Goal: Information Seeking & Learning: Find specific fact

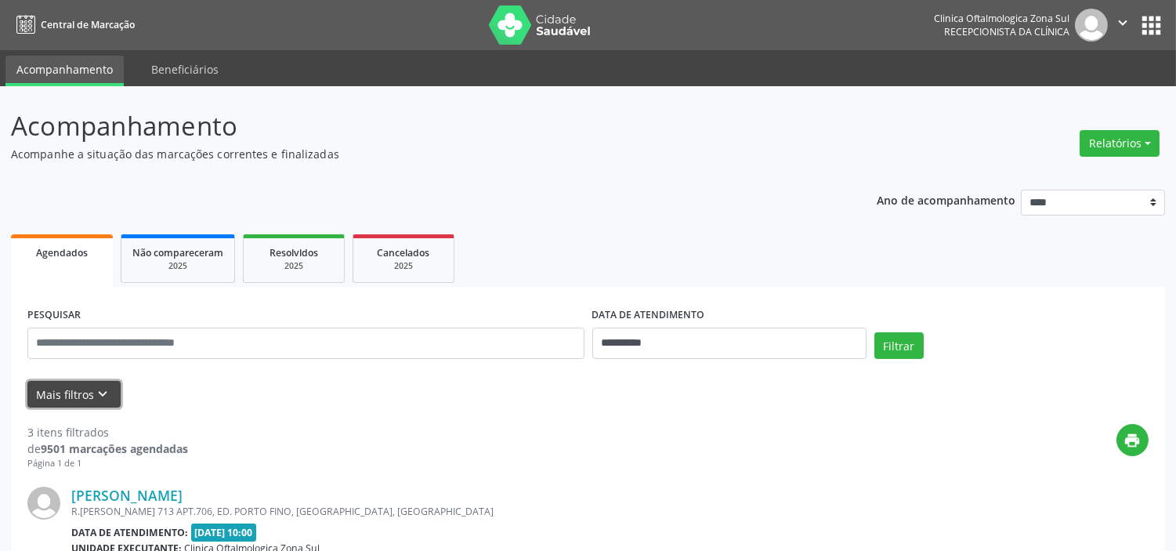
click at [80, 396] on button "Mais filtros keyboard_arrow_down" at bounding box center [73, 394] width 93 height 27
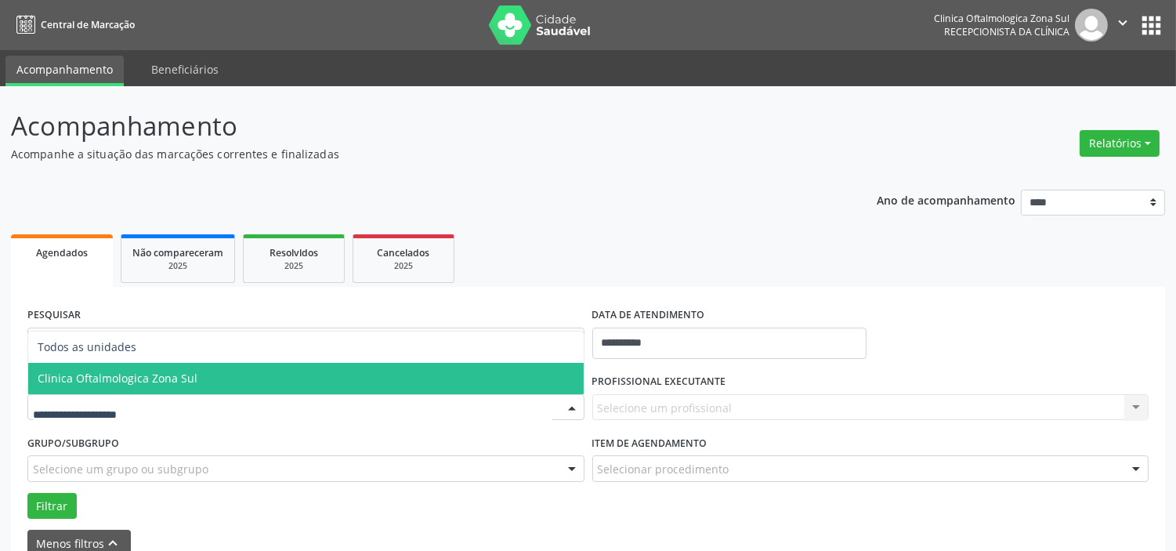
click at [172, 378] on span "Clinica Oftalmologica Zona Sul" at bounding box center [118, 378] width 160 height 15
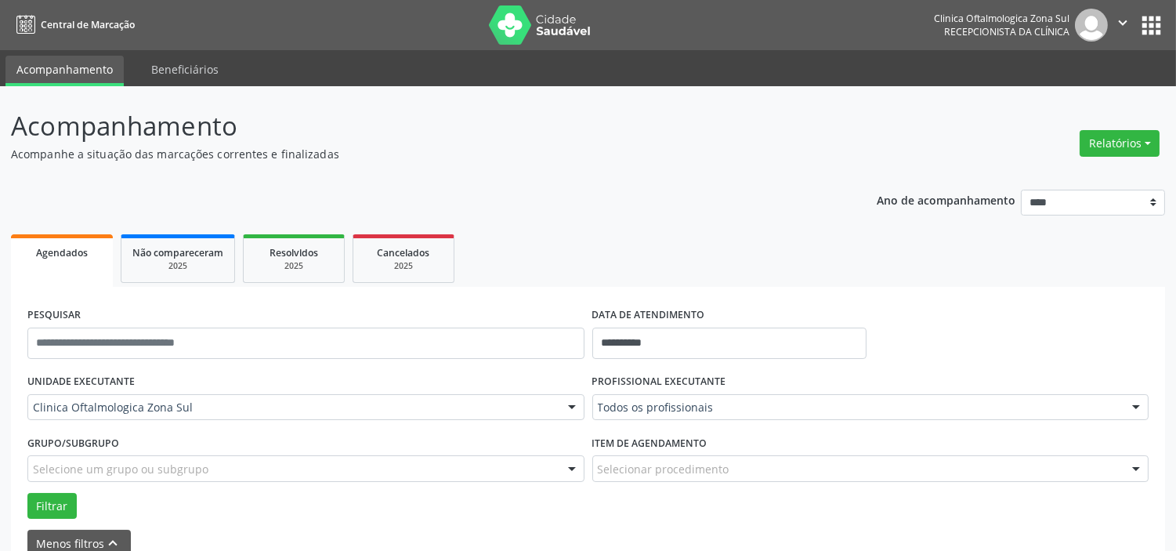
click at [174, 458] on div "Selecione um grupo ou subgrupo" at bounding box center [305, 468] width 557 height 27
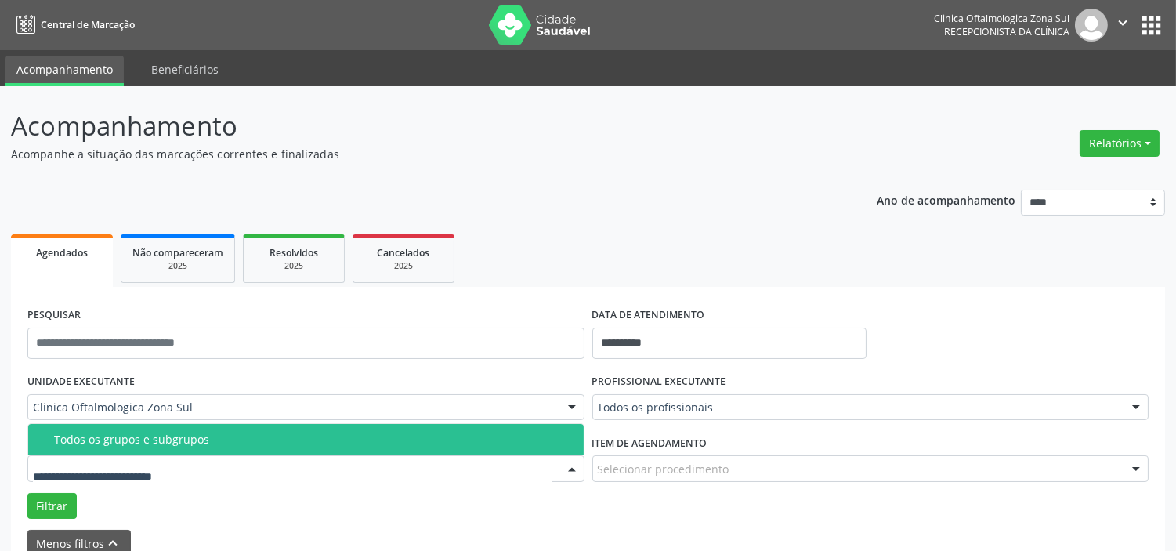
click at [180, 433] on div "Todos os grupos e subgrupos" at bounding box center [314, 439] width 520 height 13
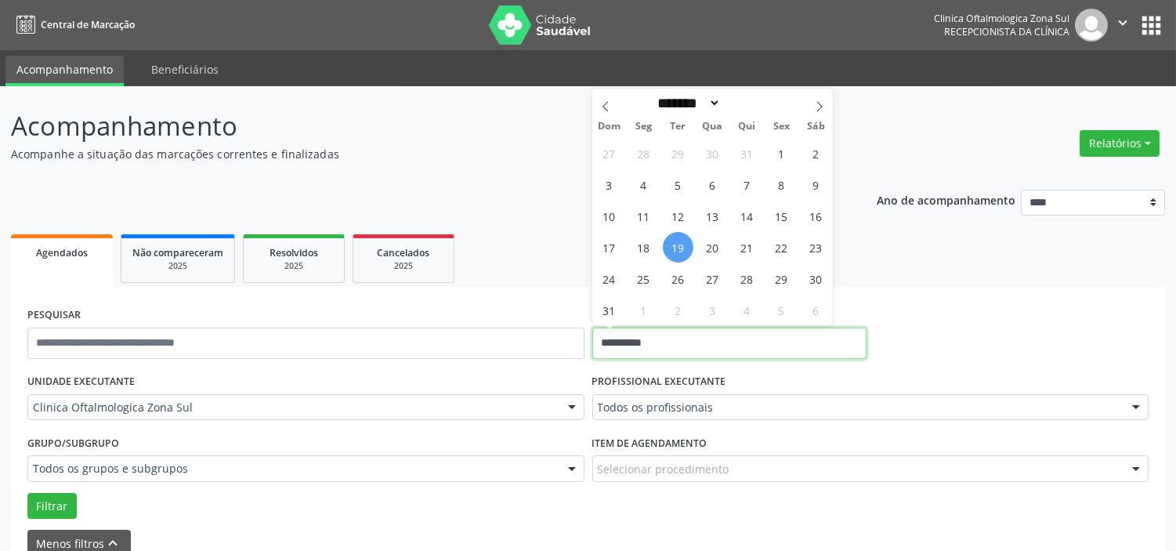
click at [672, 334] on input "**********" at bounding box center [729, 343] width 274 height 31
click at [709, 248] on span "20" at bounding box center [712, 247] width 31 height 31
type input "**********"
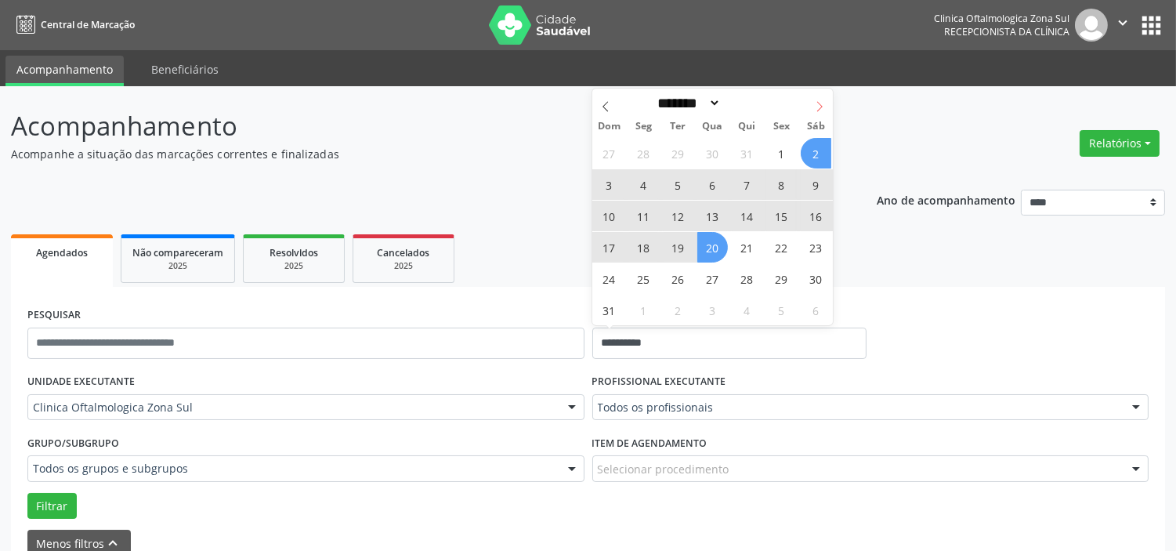
click at [821, 107] on icon at bounding box center [819, 106] width 11 height 11
select select "*"
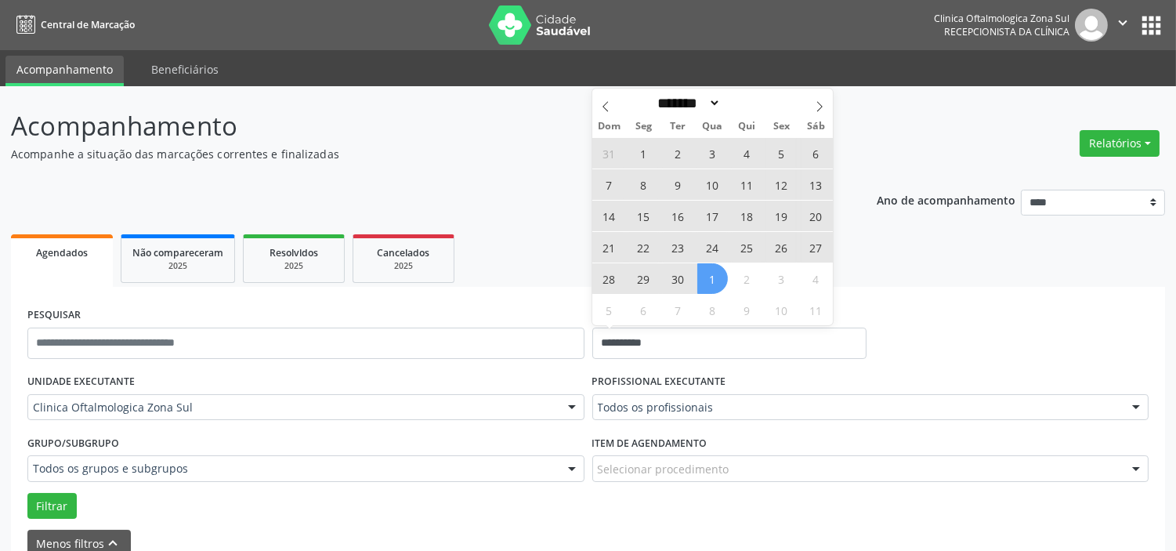
click at [700, 273] on span "1" at bounding box center [712, 278] width 31 height 31
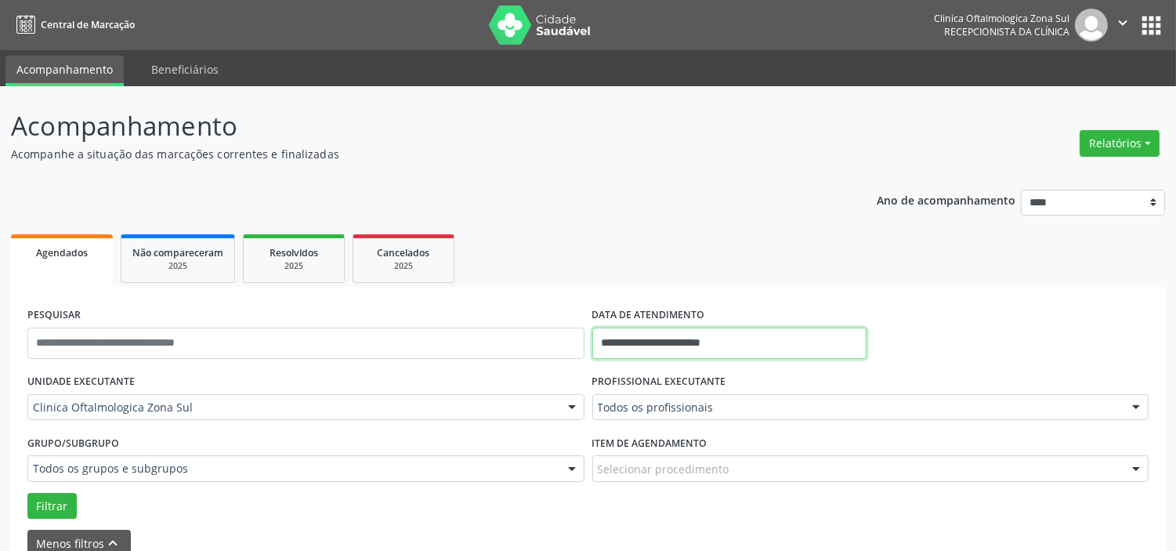
click at [701, 343] on input "**********" at bounding box center [729, 343] width 274 height 31
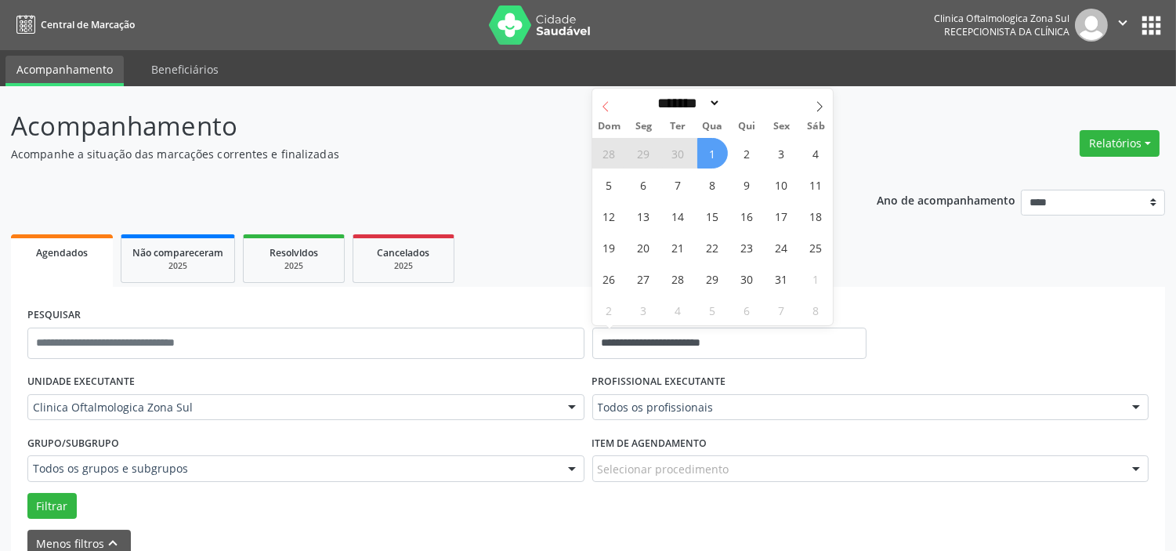
click at [606, 108] on icon at bounding box center [605, 106] width 11 height 11
select select "*"
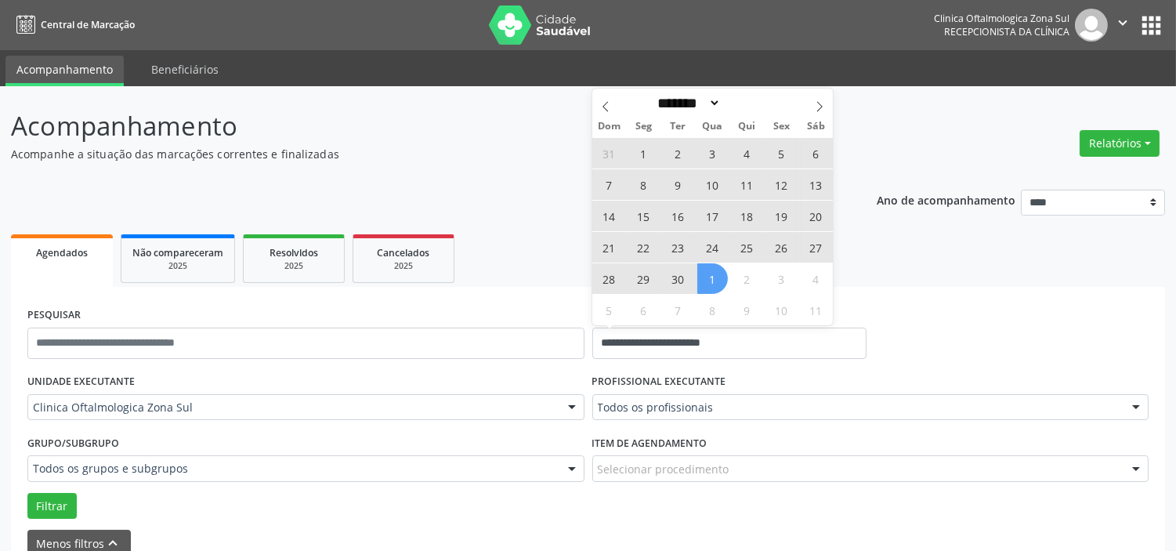
click at [714, 284] on span "1" at bounding box center [712, 278] width 31 height 31
type input "**********"
click at [603, 106] on icon at bounding box center [605, 107] width 5 height 10
select select "*"
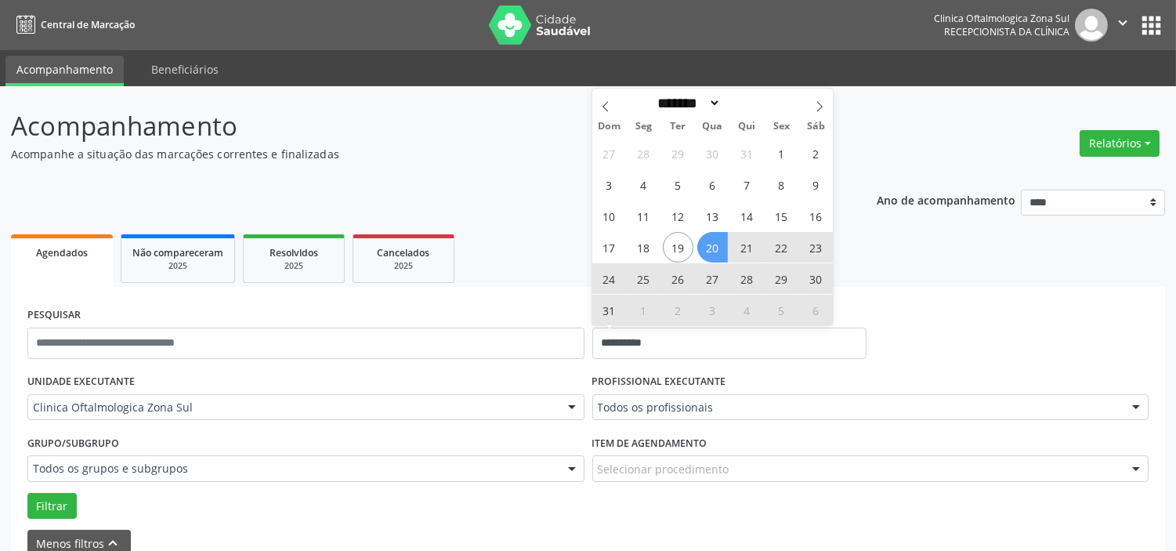
click at [701, 249] on span "20" at bounding box center [712, 247] width 31 height 31
select select "*"
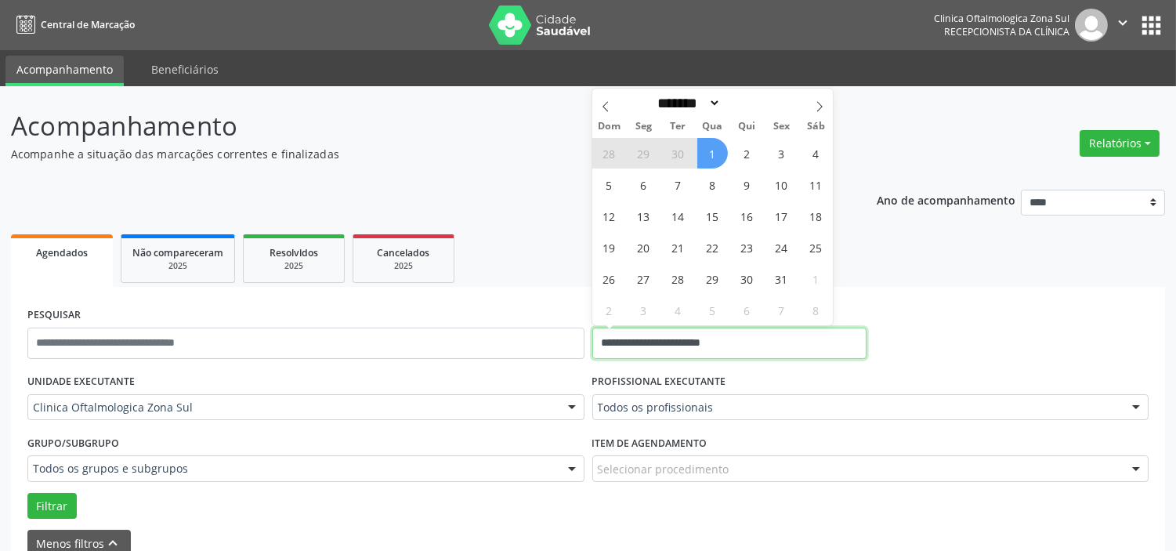
click at [670, 328] on input "**********" at bounding box center [729, 343] width 274 height 31
click at [713, 155] on span "1" at bounding box center [712, 153] width 31 height 31
type input "**********"
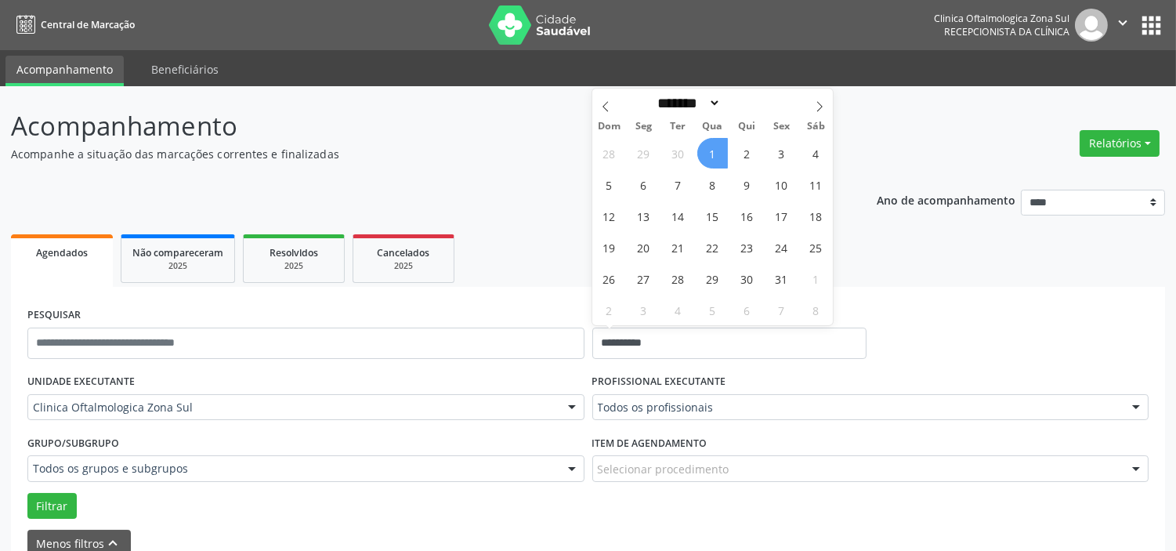
click at [711, 152] on span "1" at bounding box center [712, 153] width 31 height 31
click at [705, 345] on input "**********" at bounding box center [729, 343] width 274 height 31
click at [609, 114] on span at bounding box center [605, 102] width 27 height 27
click at [602, 107] on icon at bounding box center [605, 106] width 11 height 11
select select "*"
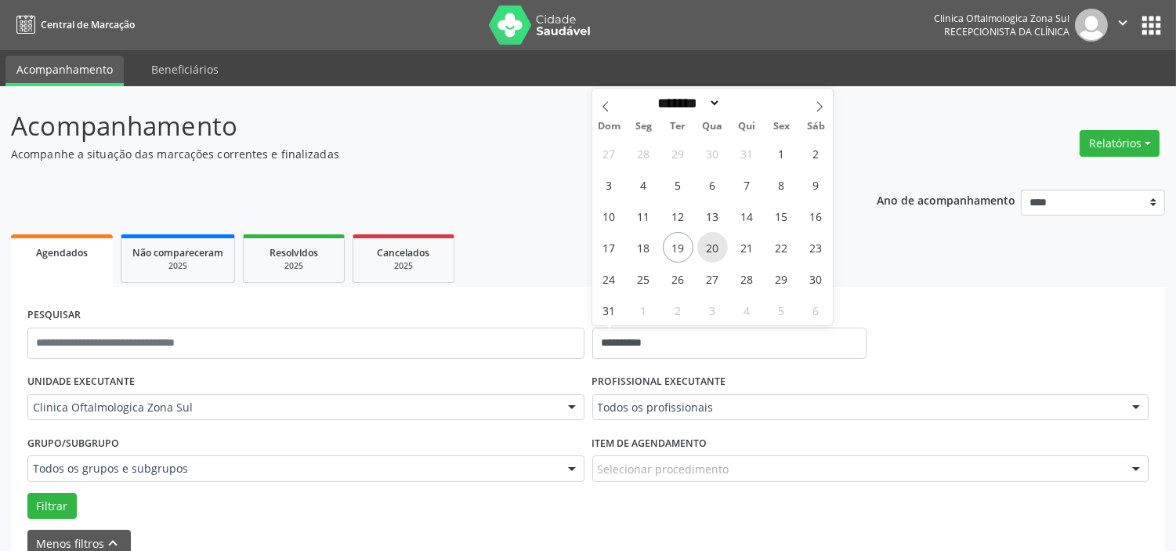
click at [709, 252] on span "20" at bounding box center [712, 247] width 31 height 31
type input "**********"
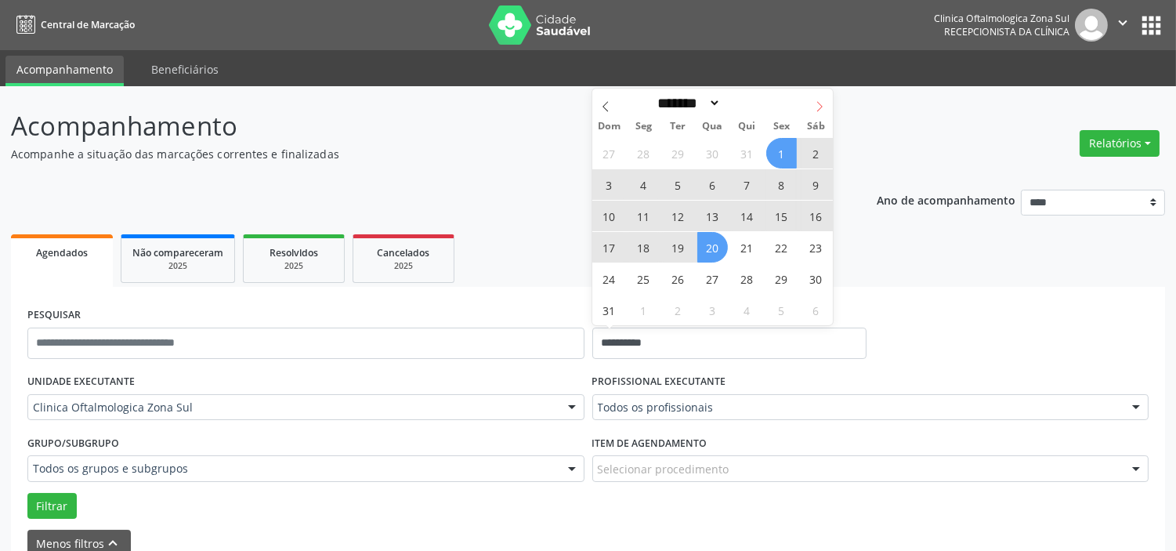
click at [816, 107] on icon at bounding box center [819, 106] width 11 height 11
select select "*"
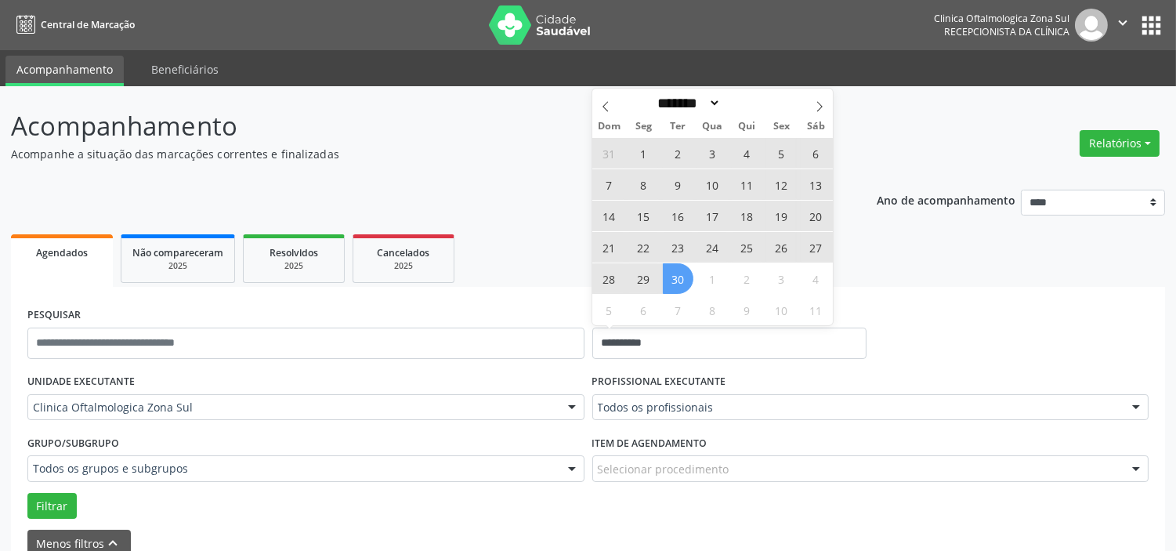
click at [679, 281] on span "30" at bounding box center [678, 278] width 31 height 31
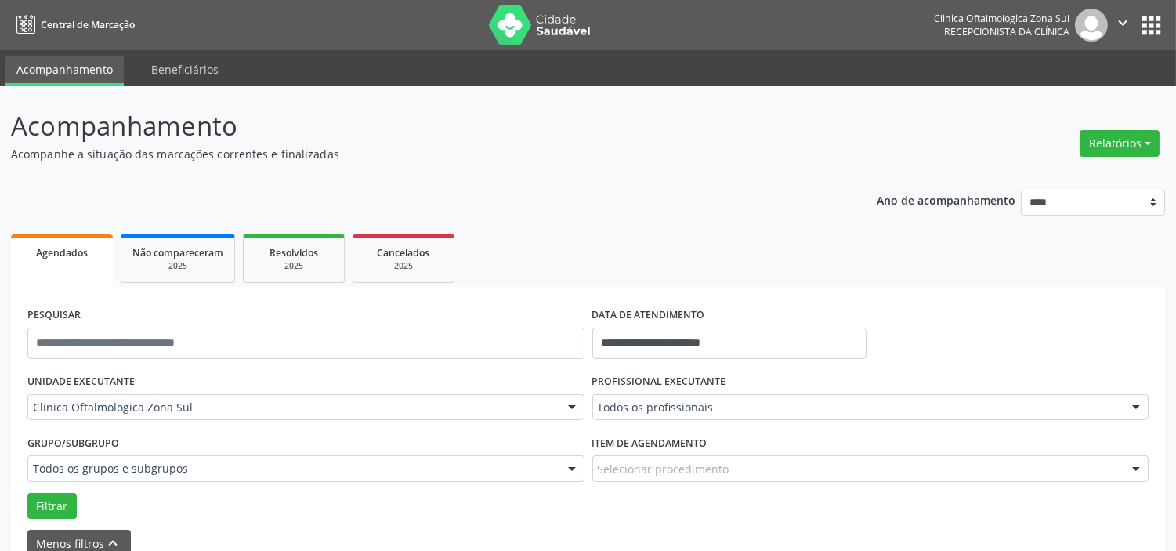
click at [653, 422] on div "PROFISSIONAL EXECUTANTE Todos os profissionais Todos os profissionais [PERSON_N…" at bounding box center [870, 400] width 565 height 61
click at [655, 415] on div "Todos os profissionais" at bounding box center [870, 407] width 557 height 27
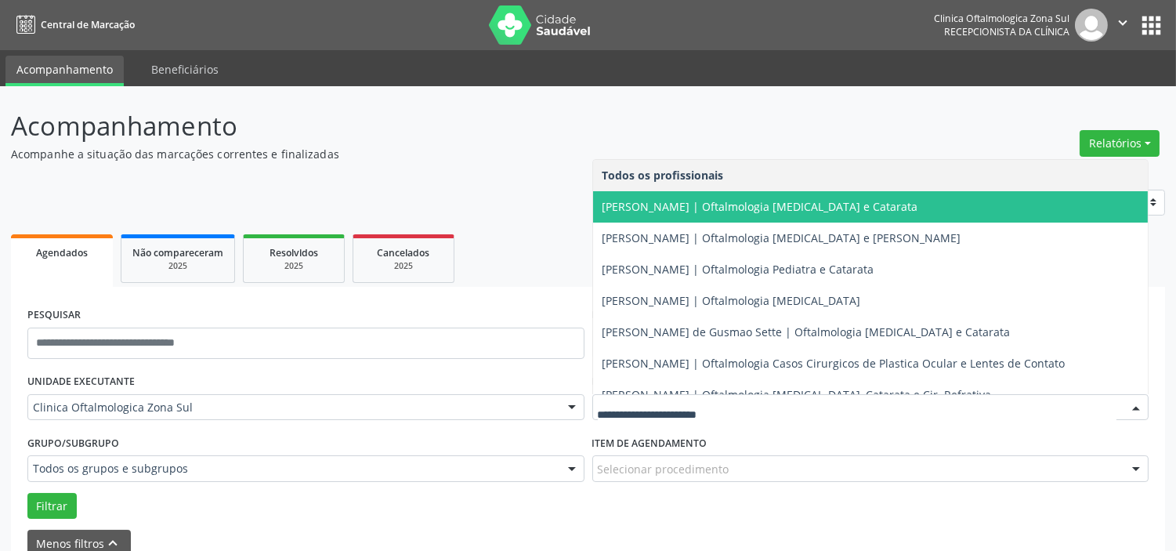
click at [687, 219] on span "[PERSON_NAME] | Oftalmologia [MEDICAL_DATA] e Catarata" at bounding box center [871, 206] width 556 height 31
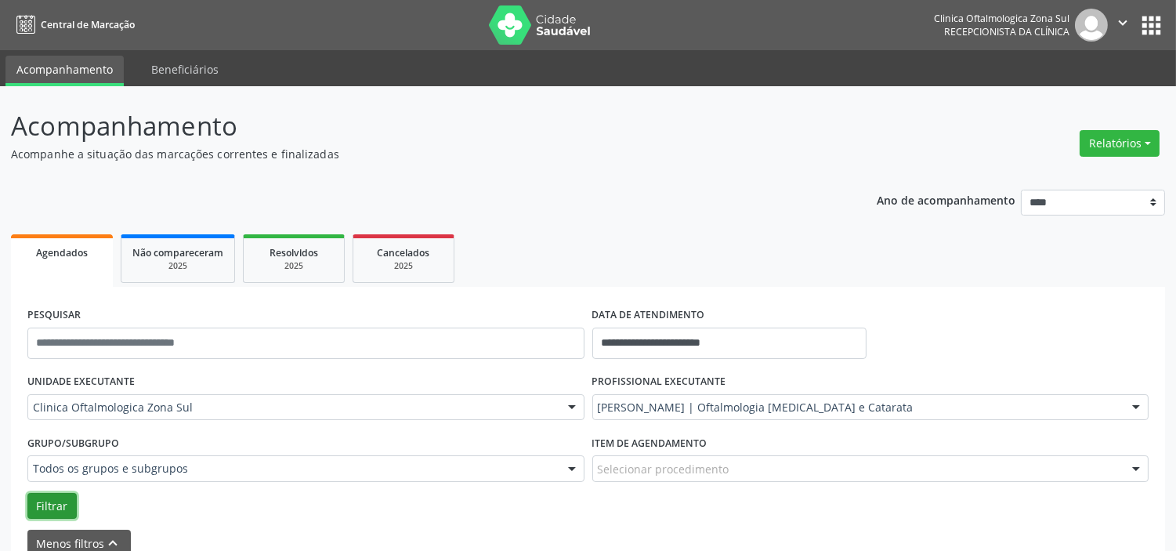
click at [50, 502] on button "Filtrar" at bounding box center [51, 506] width 49 height 27
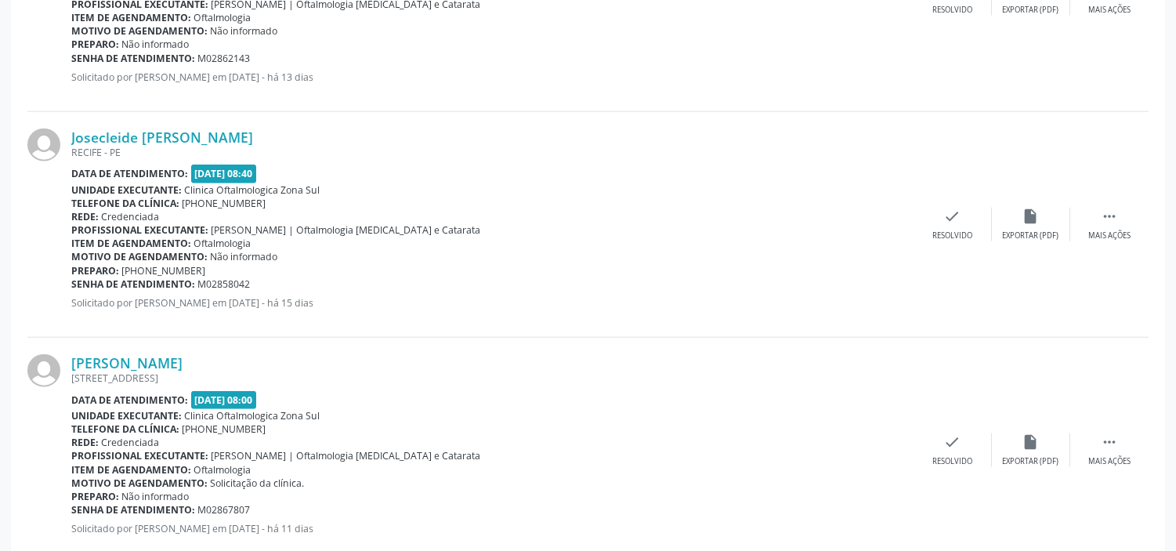
scroll to position [3540, 0]
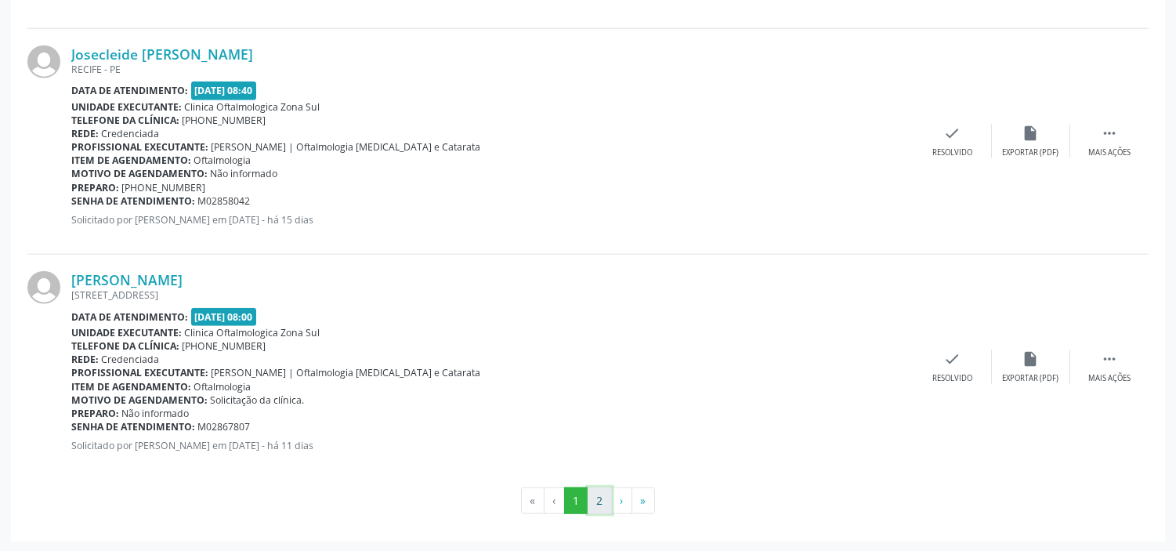
click at [598, 496] on button "2" at bounding box center [600, 500] width 24 height 27
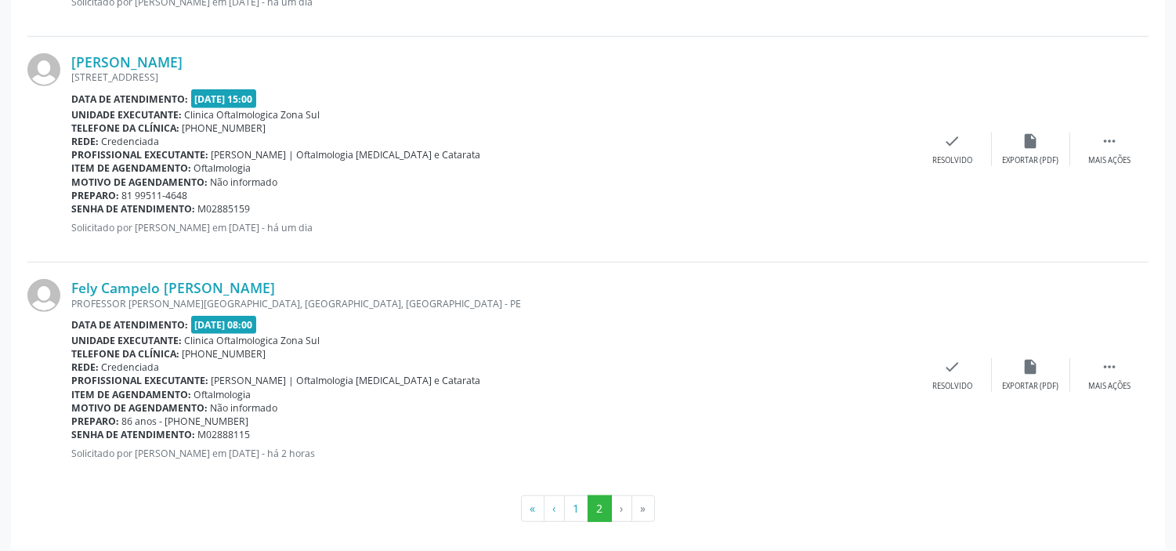
scroll to position [1946, 0]
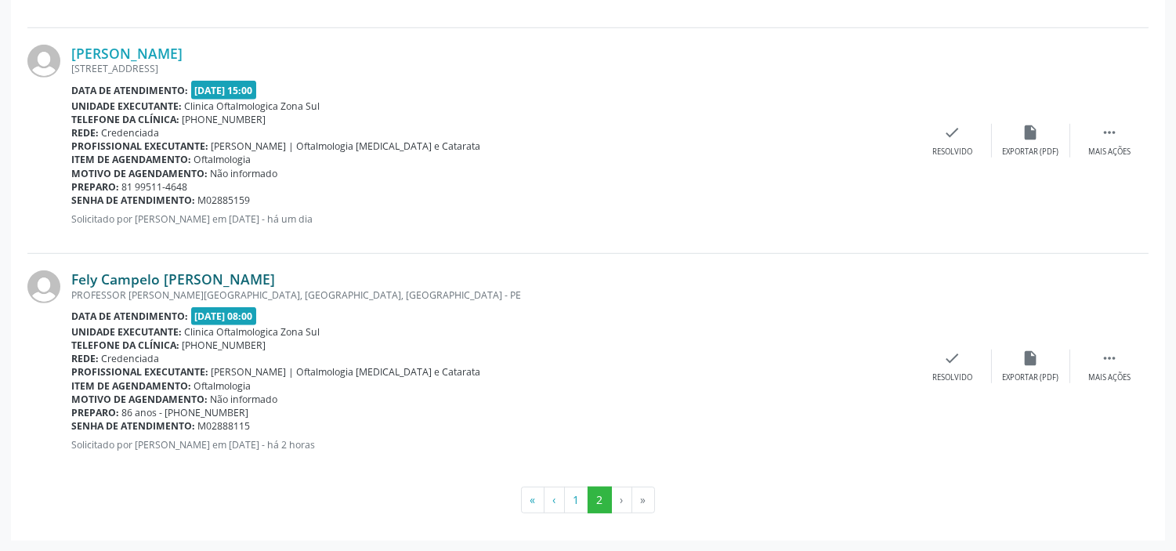
click at [159, 282] on link "Fely Campelo [PERSON_NAME]" at bounding box center [173, 278] width 204 height 17
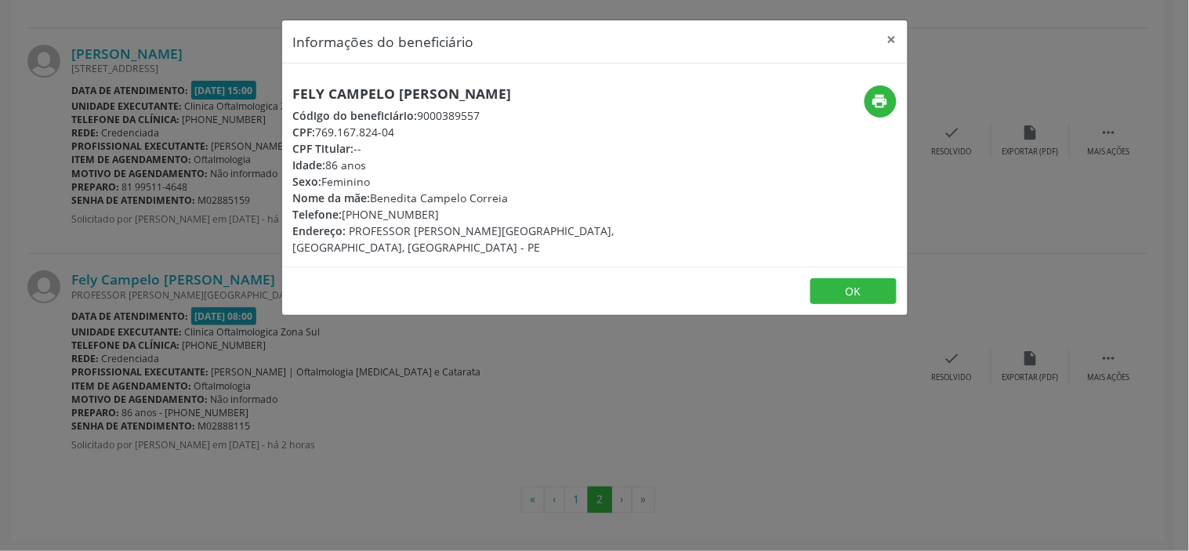
drag, startPoint x: 411, startPoint y: 131, endPoint x: 317, endPoint y: 129, distance: 94.8
click at [317, 129] on div "CPF: 769.167.824-04" at bounding box center [490, 132] width 395 height 16
copy div "769.167.824-04"
click at [379, 85] on h5 "Fely Campelo [PERSON_NAME]" at bounding box center [490, 93] width 395 height 16
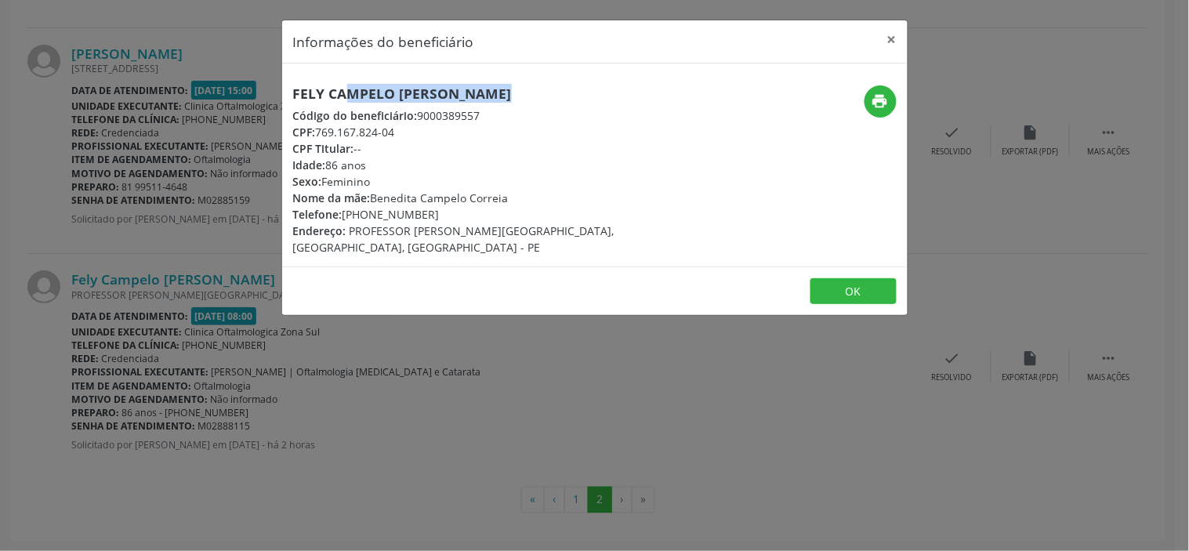
click at [379, 85] on h5 "Fely Campelo [PERSON_NAME]" at bounding box center [490, 93] width 395 height 16
copy div "Fely Campelo [PERSON_NAME]"
drag, startPoint x: 402, startPoint y: 128, endPoint x: 319, endPoint y: 127, distance: 83.1
click at [319, 127] on div "CPF: 769.167.824-04" at bounding box center [490, 132] width 395 height 16
copy div "769.167.824-04"
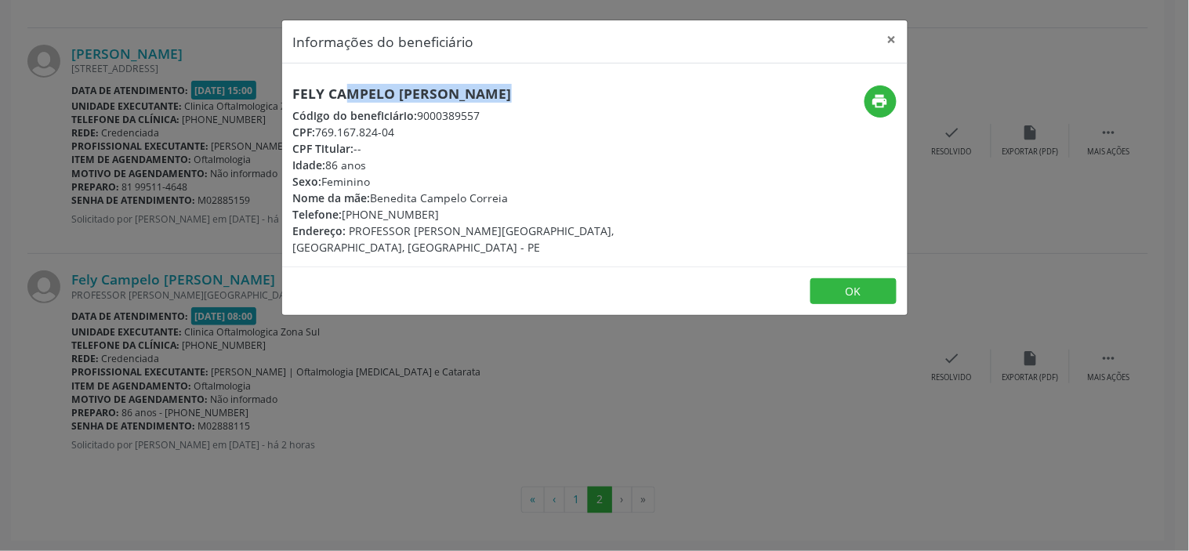
drag, startPoint x: 427, startPoint y: 214, endPoint x: 345, endPoint y: 215, distance: 82.3
click at [345, 215] on div "Telefone: [PHONE_NUMBER]" at bounding box center [490, 214] width 395 height 16
copy div "[PHONE_NUMBER]"
drag, startPoint x: 511, startPoint y: 197, endPoint x: 375, endPoint y: 193, distance: 136.4
click at [375, 193] on div "Nome da mãe: Benedita Campelo Correia" at bounding box center [490, 198] width 395 height 16
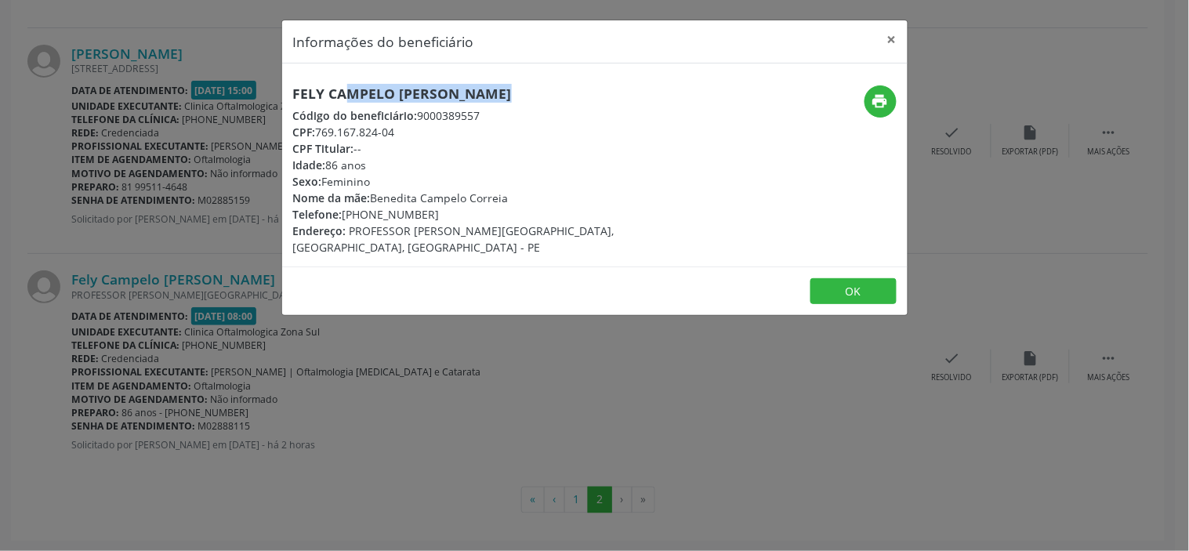
copy div "Benedita Campelo Correia"
click at [339, 163] on div "Idade: 86 anos" at bounding box center [490, 165] width 395 height 16
copy div "Idade: 86 anos"
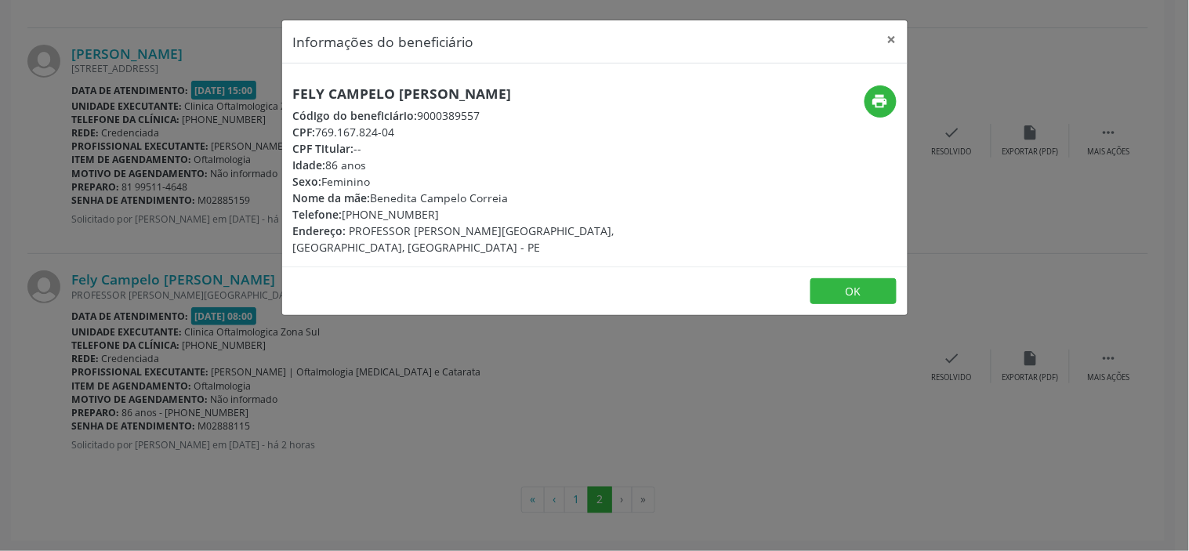
click at [361, 388] on div "Informações do beneficiário × [PERSON_NAME] Código do beneficiário: 9000389557 …" at bounding box center [594, 275] width 1189 height 551
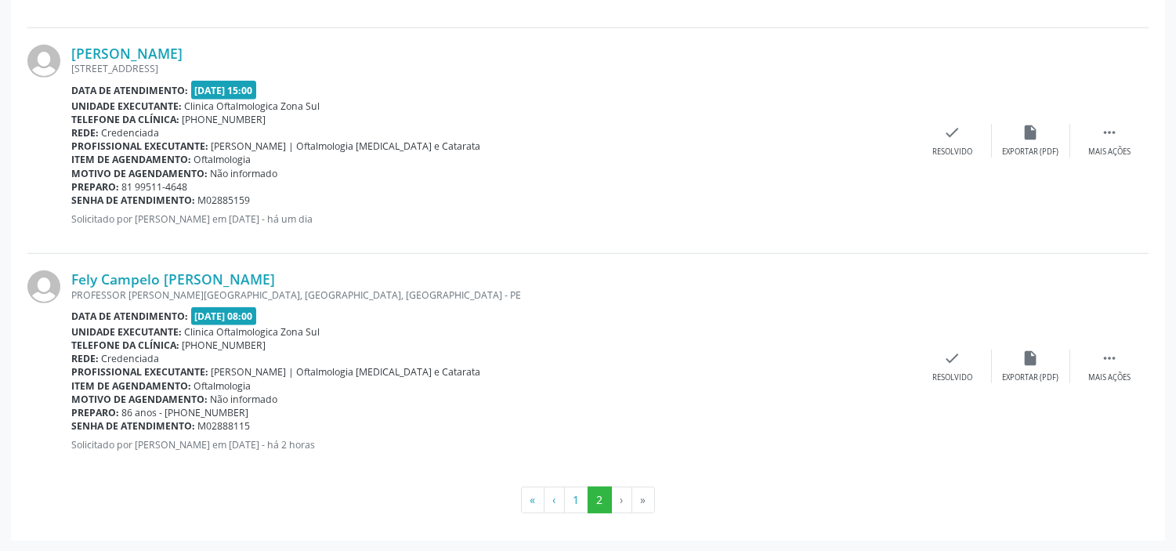
drag, startPoint x: 253, startPoint y: 426, endPoint x: 71, endPoint y: 426, distance: 182.6
click at [71, 426] on div "Senha de atendimento: M02888115" at bounding box center [492, 425] width 842 height 13
copy div "Senha de atendimento: M02888115"
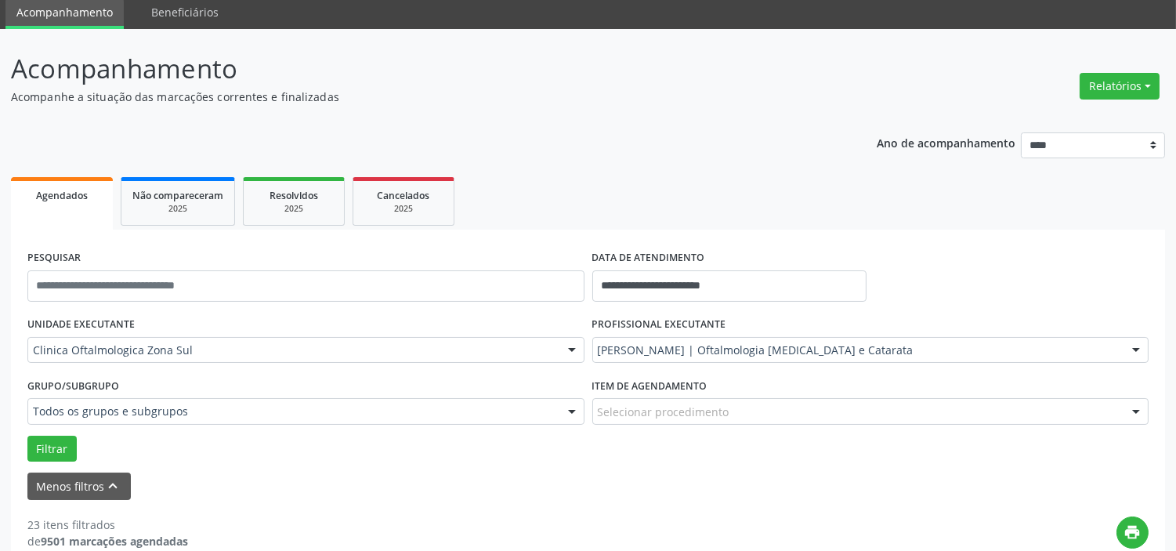
scroll to position [0, 0]
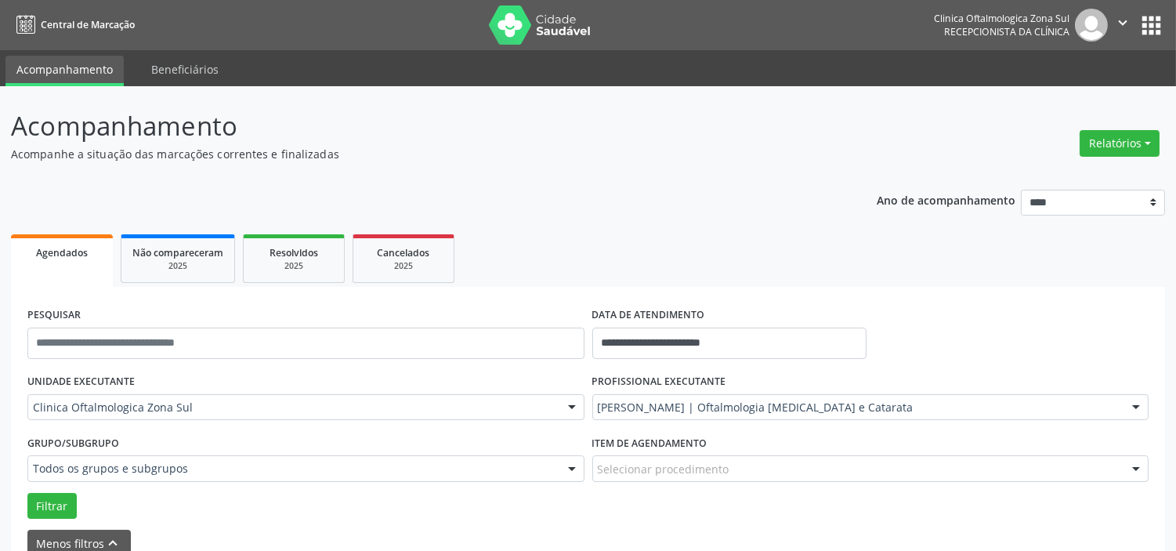
click at [685, 395] on div "[PERSON_NAME] | Oftalmologia [MEDICAL_DATA] e Catarata" at bounding box center [870, 407] width 557 height 27
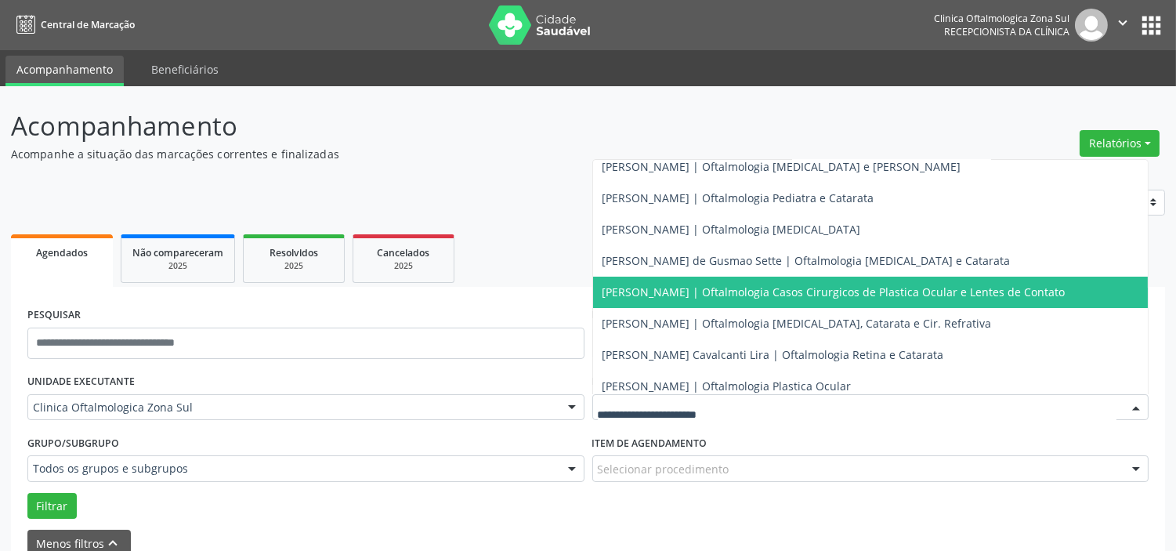
scroll to position [142, 0]
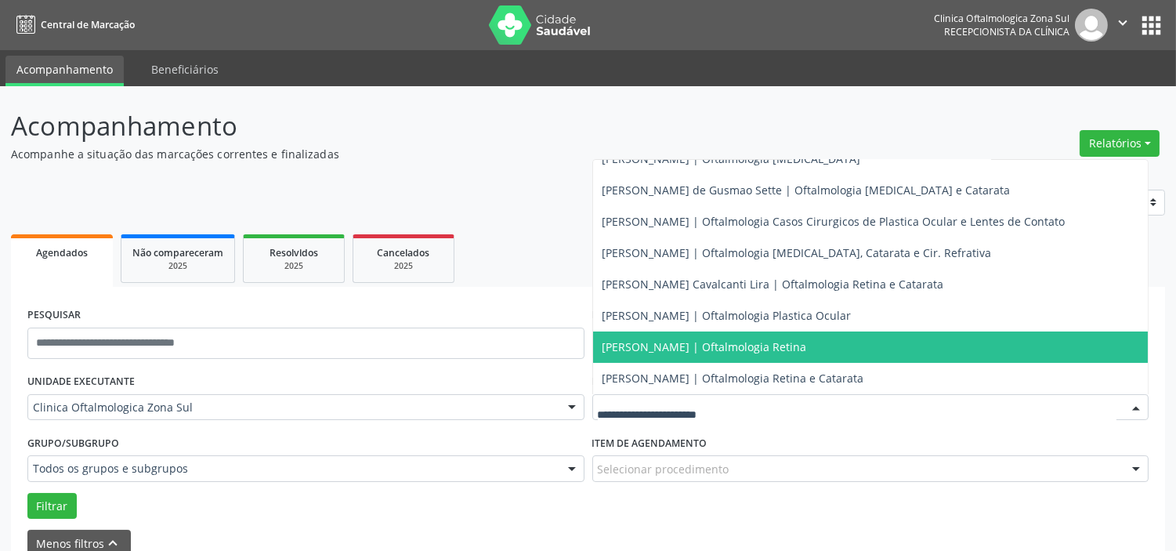
click at [686, 351] on span "[PERSON_NAME] | Oftalmologia Retina" at bounding box center [705, 346] width 205 height 15
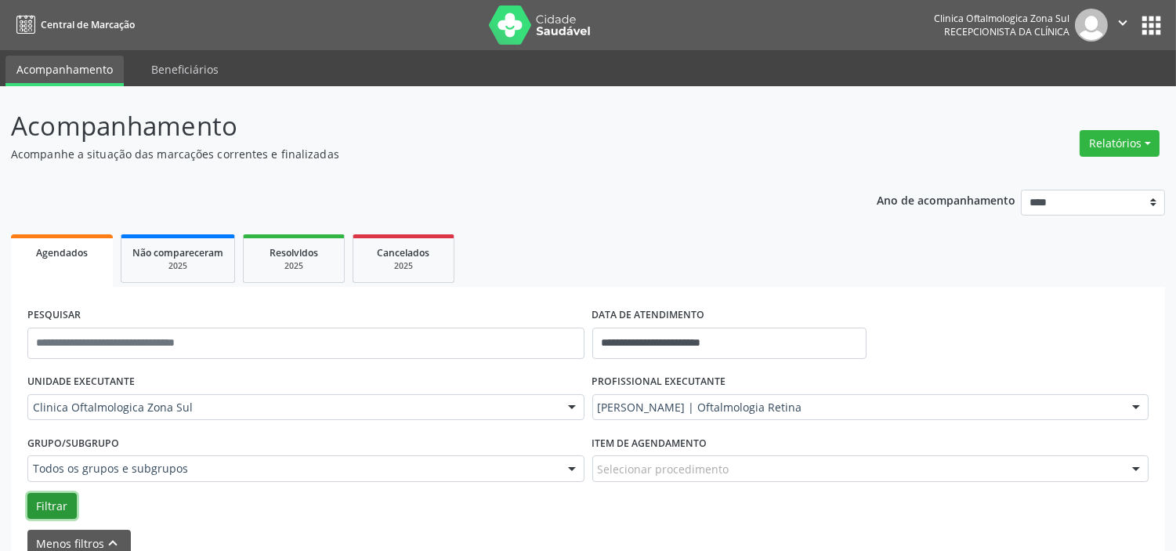
click at [50, 495] on button "Filtrar" at bounding box center [51, 506] width 49 height 27
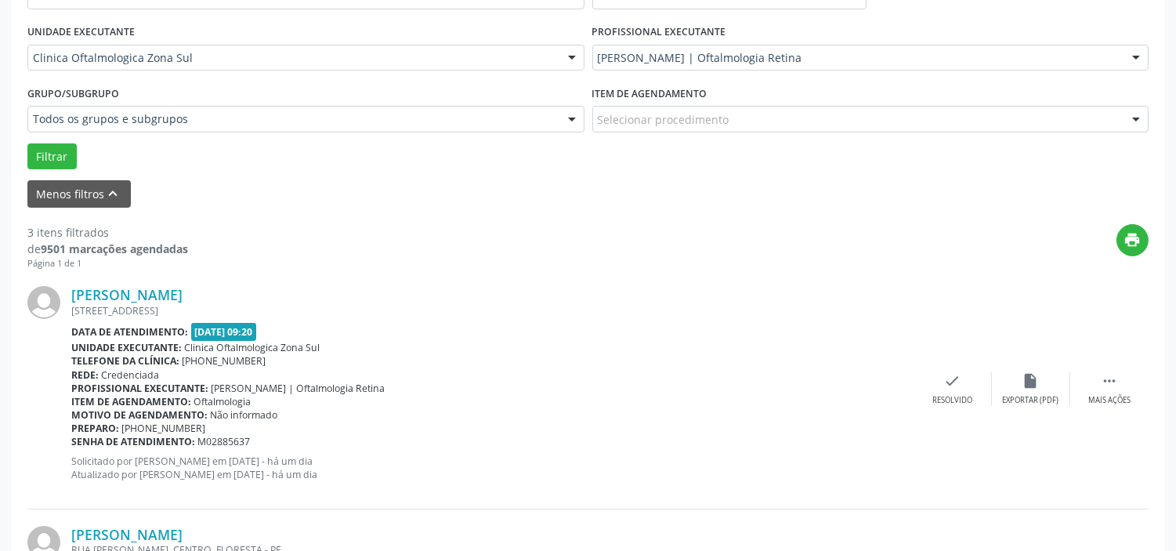
scroll to position [0, 0]
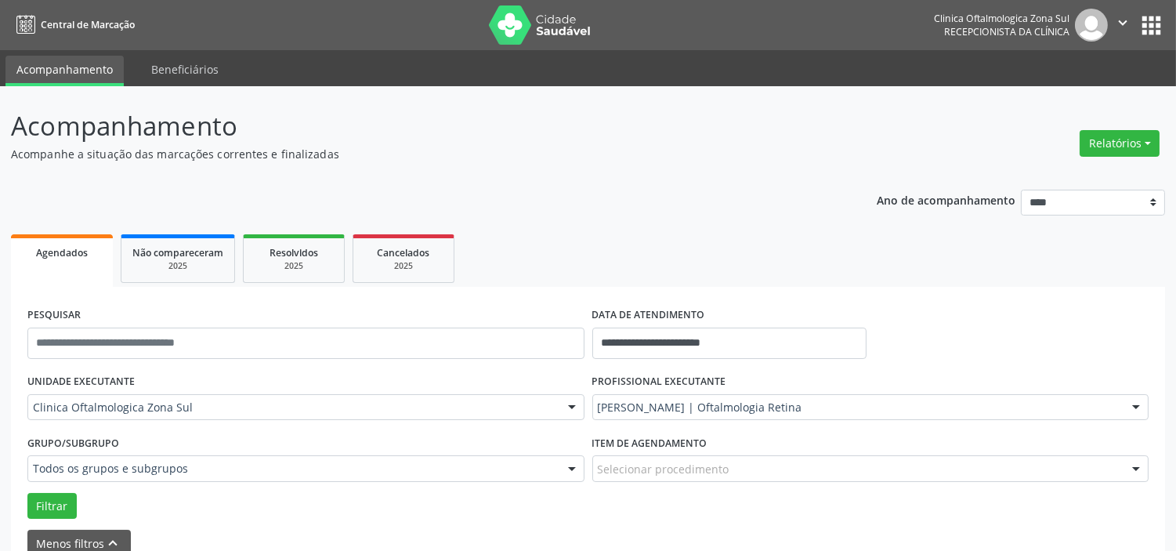
click at [1117, 19] on icon "" at bounding box center [1122, 22] width 17 height 17
click at [1061, 100] on link "Sair" at bounding box center [1083, 96] width 108 height 22
